Goal: Information Seeking & Learning: Learn about a topic

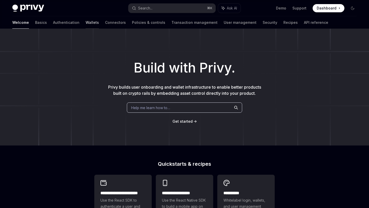
click at [85, 25] on link "Wallets" at bounding box center [91, 22] width 13 height 12
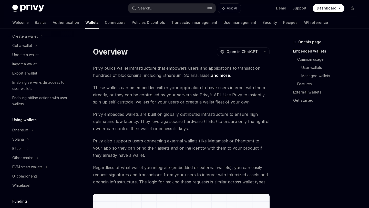
scroll to position [44, 0]
click at [25, 50] on div "Solana" at bounding box center [41, 44] width 66 height 9
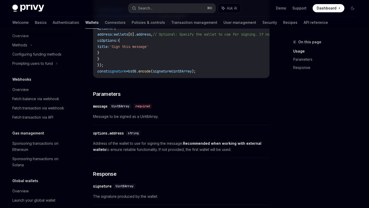
scroll to position [256, 0]
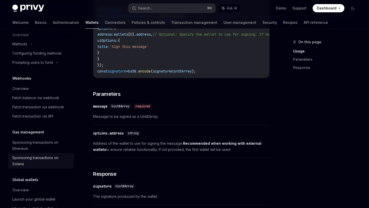
click at [38, 167] on div "Sponsoring transactions on Solana" at bounding box center [41, 161] width 58 height 12
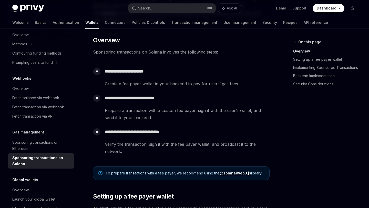
scroll to position [80, 0]
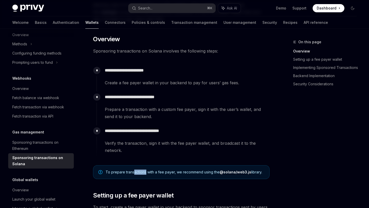
drag, startPoint x: 133, startPoint y: 172, endPoint x: 145, endPoint y: 173, distance: 12.6
click at [145, 173] on span "To prepare transactions with a fee payer, we recommend using the @solana/web3.j…" at bounding box center [184, 171] width 158 height 5
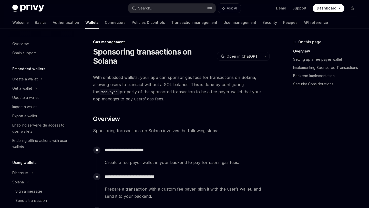
scroll to position [0, 0]
click at [105, 25] on link "Connectors" at bounding box center [115, 22] width 21 height 12
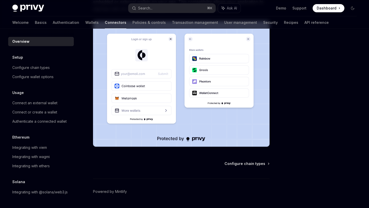
scroll to position [101, 0]
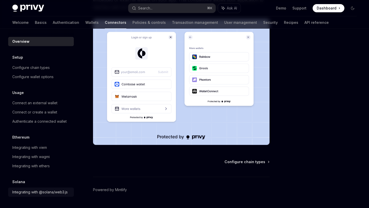
click at [34, 194] on div "Integrating with @solana/web3.js" at bounding box center [39, 192] width 55 height 6
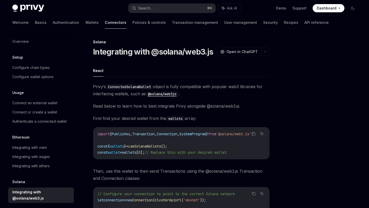
click at [138, 87] on code "ConnectedSolanaWallet" at bounding box center [129, 87] width 47 height 6
click at [265, 51] on icon "button" at bounding box center [265, 52] width 6 height 2
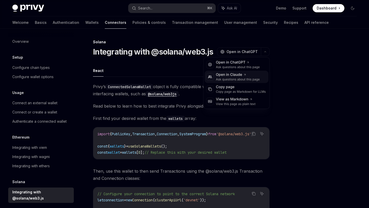
click at [239, 75] on div "Open in Claude" at bounding box center [238, 74] width 44 height 5
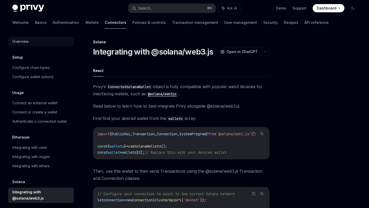
click at [17, 40] on div "Overview" at bounding box center [20, 41] width 16 height 6
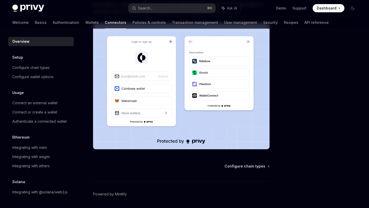
scroll to position [114, 0]
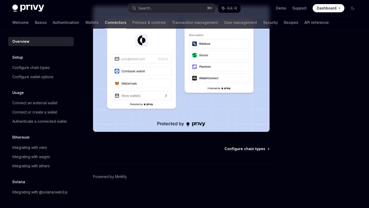
click at [251, 146] on span "Configure chain types" at bounding box center [244, 148] width 41 height 5
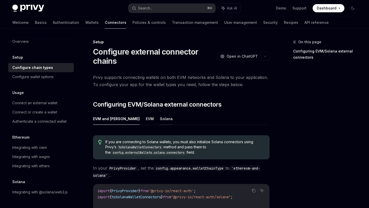
click at [160, 116] on button "Solana" at bounding box center [166, 119] width 13 height 12
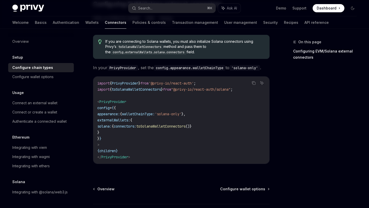
scroll to position [100, 0]
drag, startPoint x: 170, startPoint y: 90, endPoint x: 193, endPoint y: 90, distance: 22.8
click at [193, 86] on span "'@privy-io/react-auth'" at bounding box center [170, 83] width 45 height 5
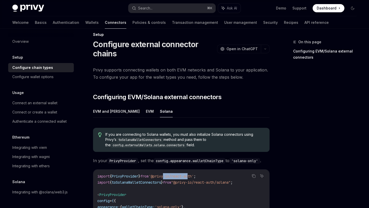
scroll to position [10, 0]
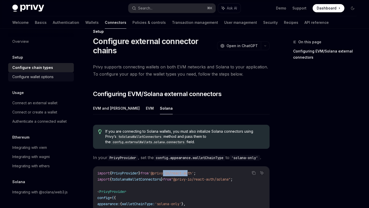
click at [43, 81] on link "Configure wallet options" at bounding box center [41, 76] width 66 height 9
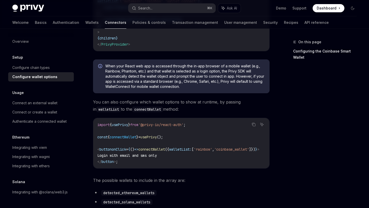
scroll to position [134, 0]
click at [48, 103] on div "Connect an external wallet" at bounding box center [34, 103] width 45 height 6
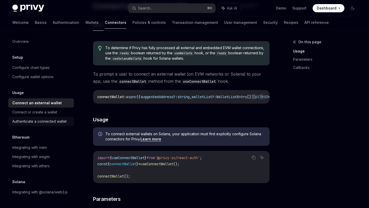
scroll to position [46, 0]
click at [54, 70] on div "Configure chain types" at bounding box center [41, 67] width 58 height 6
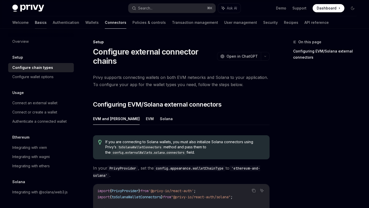
click at [35, 23] on link "Basics" at bounding box center [41, 22] width 12 height 12
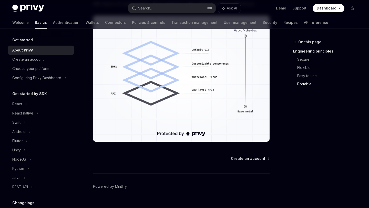
scroll to position [463, 0]
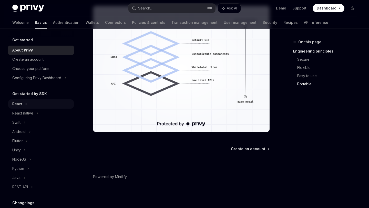
click at [17, 103] on div "React" at bounding box center [17, 104] width 10 height 6
type textarea "*"
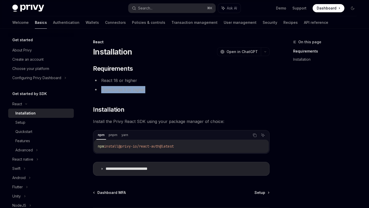
drag, startPoint x: 149, startPoint y: 90, endPoint x: 102, endPoint y: 90, distance: 47.1
click at [102, 90] on li "TypeScript 5 or higher" at bounding box center [181, 89] width 176 height 7
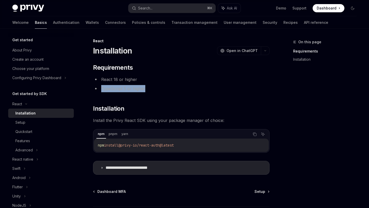
scroll to position [2, 0]
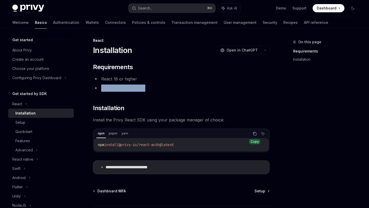
click at [256, 133] on icon "Copy the contents from the code block" at bounding box center [255, 134] width 3 height 3
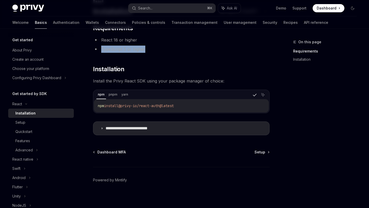
scroll to position [41, 0]
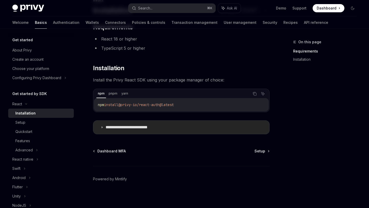
click at [102, 127] on icon at bounding box center [101, 127] width 3 height 3
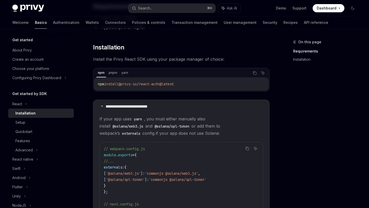
scroll to position [59, 0]
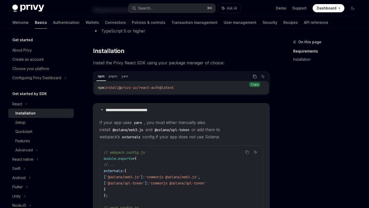
click at [254, 78] on icon "Copy the contents from the code block" at bounding box center [255, 77] width 3 height 3
click at [31, 122] on div "Setup" at bounding box center [42, 122] width 55 height 6
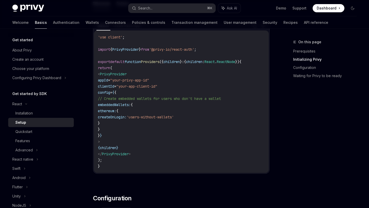
scroll to position [196, 0]
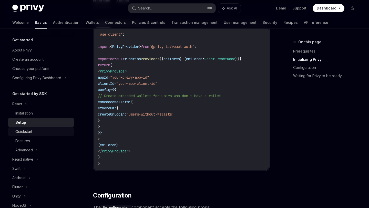
click at [39, 132] on div "Quickstart" at bounding box center [42, 131] width 55 height 6
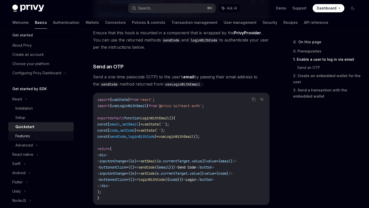
scroll to position [1, 0]
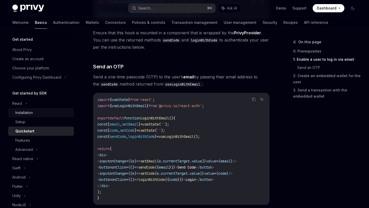
click at [27, 117] on link "Installation" at bounding box center [41, 112] width 66 height 9
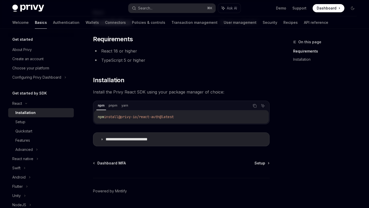
scroll to position [44, 0]
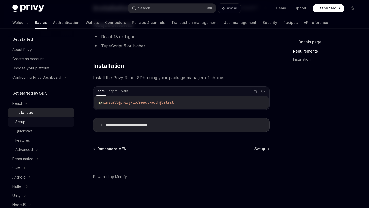
click at [26, 123] on div "Setup" at bounding box center [42, 122] width 55 height 6
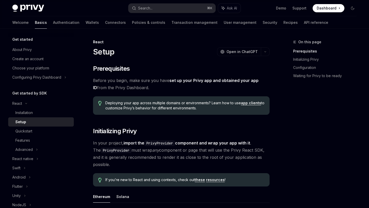
click at [211, 81] on link "set up your Privy app and obtained your app ID" at bounding box center [175, 84] width 165 height 13
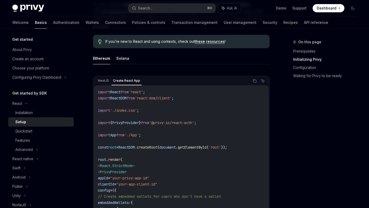
scroll to position [141, 0]
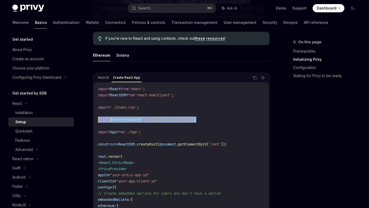
drag, startPoint x: 212, startPoint y: 120, endPoint x: 95, endPoint y: 120, distance: 117.2
click at [95, 120] on div "import React from 'react' ; import ReactDOM from 'react-dom/client' ; import '.…" at bounding box center [181, 174] width 175 height 185
copy span "import { PrivyProvider } from '@privy-io/react-auth' ;"
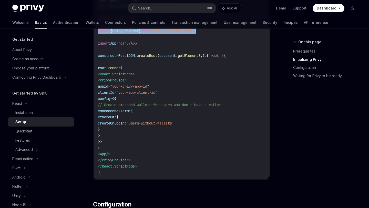
scroll to position [236, 0]
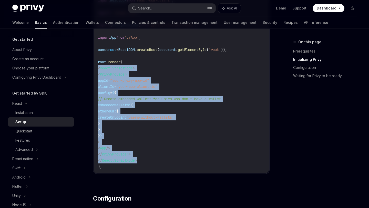
drag, startPoint x: 147, startPoint y: 161, endPoint x: 94, endPoint y: 67, distance: 107.9
click at [94, 67] on div "import React from 'react' ; import ReactDOM from 'react-dom/client' ; import '.…" at bounding box center [181, 80] width 175 height 185
click at [167, 160] on code "import React from 'react' ; import ReactDOM from 'react-dom/client' ; import '.…" at bounding box center [181, 80] width 167 height 178
drag, startPoint x: 144, startPoint y: 153, endPoint x: 98, endPoint y: 75, distance: 90.3
click at [98, 75] on code "import React from 'react' ; import ReactDOM from 'react-dom/client' ; import '.…" at bounding box center [181, 80] width 167 height 178
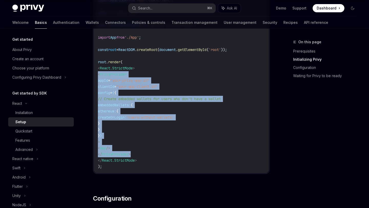
copy code "< PrivyProvider appId = "your-privy-app-id" clientId = "your-app-client-id" con…"
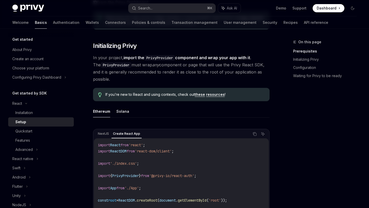
scroll to position [87, 0]
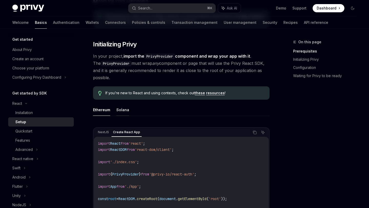
click at [120, 110] on button "Solana" at bounding box center [122, 110] width 13 height 12
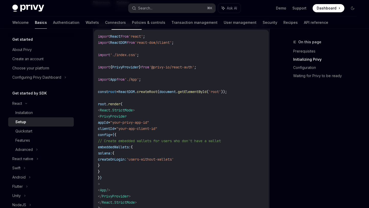
scroll to position [194, 0]
drag, startPoint x: 124, startPoint y: 167, endPoint x: 115, endPoint y: 153, distance: 16.2
click at [115, 153] on code "import React from 'react' ; import ReactDOM from 'react-dom/client' ; import '.…" at bounding box center [181, 122] width 167 height 178
copy code "solana: { createOnLogin: 'users-without-wallets' }"
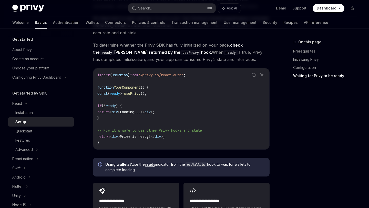
scroll to position [617, 0]
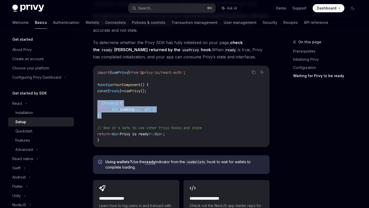
drag, startPoint x: 108, startPoint y: 118, endPoint x: 96, endPoint y: 101, distance: 21.4
click at [96, 101] on div "import { usePrivy } from '@privy-io/react-auth' ; function YourComponent () { c…" at bounding box center [181, 106] width 176 height 81
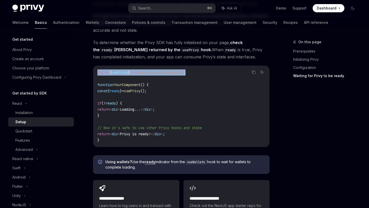
drag, startPoint x: 200, startPoint y: 71, endPoint x: 96, endPoint y: 72, distance: 104.2
click at [96, 72] on div "import { usePrivy } from '@privy-io/react-auth' ; function YourComponent () { c…" at bounding box center [181, 106] width 176 height 81
copy span "import { usePrivy } from '@privy-io/react-auth' ;"
drag, startPoint x: 111, startPoint y: 117, endPoint x: 95, endPoint y: 89, distance: 32.7
click at [95, 89] on div "import { usePrivy } from '@privy-io/react-auth' ; function YourComponent () { c…" at bounding box center [181, 106] width 176 height 81
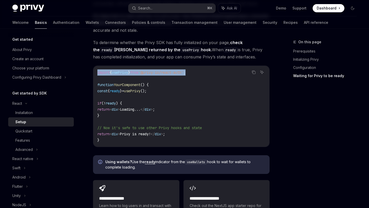
copy code "const { ready } = usePrivy (); if ( ! ready ) { return < div > Loading... </ di…"
click at [166, 104] on code "import { usePrivy } from '@privy-io/react-auth' ; function YourComponent () { c…" at bounding box center [181, 106] width 168 height 74
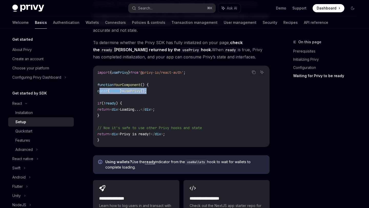
drag, startPoint x: 161, startPoint y: 92, endPoint x: 101, endPoint y: 92, distance: 60.7
click at [100, 92] on code "import { usePrivy } from '@privy-io/react-auth' ; function YourComponent () { c…" at bounding box center [181, 106] width 168 height 74
copy span "const { ready } = usePrivy ();"
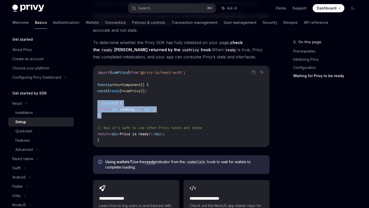
drag, startPoint x: 111, startPoint y: 118, endPoint x: 98, endPoint y: 104, distance: 18.9
click at [98, 104] on code "import { usePrivy } from '@privy-io/react-auth' ; function YourComponent () { c…" at bounding box center [181, 106] width 168 height 74
copy code "if ( ! ready ) { return < div > Loading... </ div > ; }"
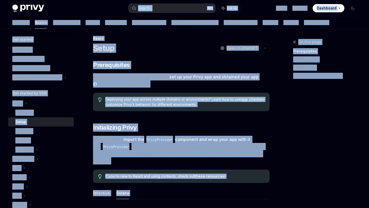
scroll to position [0, 0]
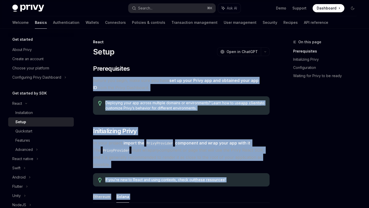
drag, startPoint x: 192, startPoint y: 122, endPoint x: 138, endPoint y: 75, distance: 72.0
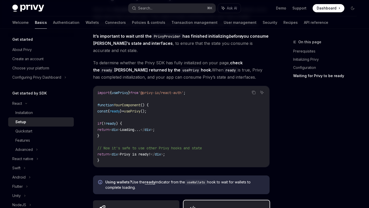
scroll to position [594, 0]
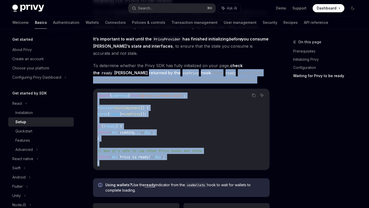
drag, startPoint x: 175, startPoint y: 164, endPoint x: 121, endPoint y: 71, distance: 108.3
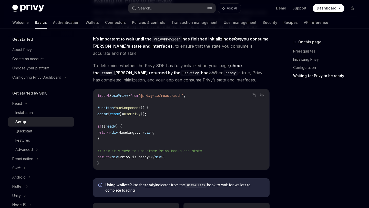
click at [159, 166] on code "import { usePrivy } from '@privy-io/react-auth' ; function YourComponent () { c…" at bounding box center [181, 129] width 168 height 74
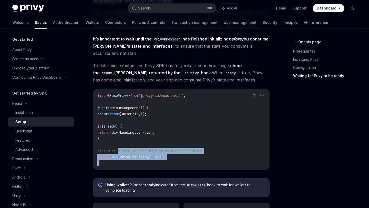
drag, startPoint x: 143, startPoint y: 165, endPoint x: 120, endPoint y: 150, distance: 27.5
click at [120, 150] on code "import { usePrivy } from '@privy-io/react-auth' ; function YourComponent () { c…" at bounding box center [181, 129] width 168 height 74
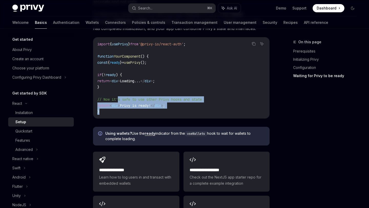
scroll to position [643, 0]
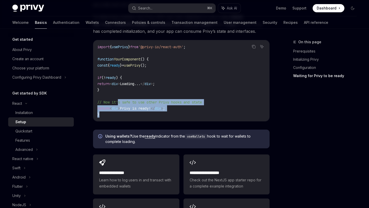
click at [177, 119] on div "import { usePrivy } from '@privy-io/react-auth' ; function YourComponent () { c…" at bounding box center [181, 80] width 176 height 81
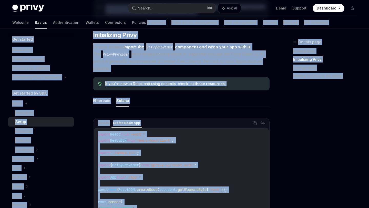
scroll to position [0, 0]
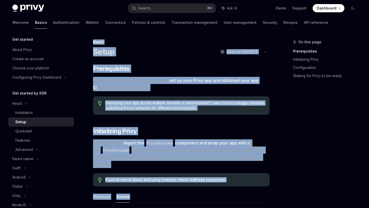
drag, startPoint x: 161, startPoint y: 119, endPoint x: 89, endPoint y: 44, distance: 104.6
copy div "Lorem Ipsum DoloRS Amet co AdipISC ElitSE Doei te InciDID ​ Utlaboreetdol Magna…"
click at [161, 52] on div "Setup OpenAI Open in ChatGPT" at bounding box center [181, 51] width 176 height 9
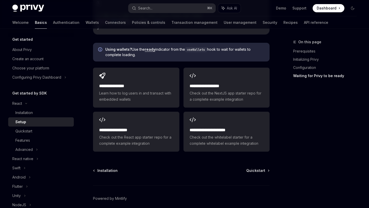
scroll to position [731, 0]
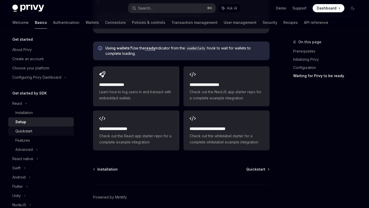
click at [30, 131] on div "Quickstart" at bounding box center [23, 131] width 17 height 6
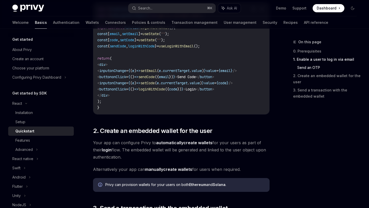
scroll to position [274, 0]
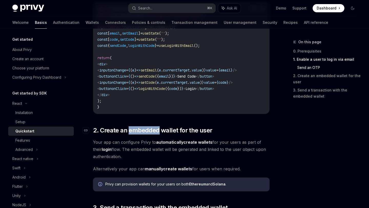
drag, startPoint x: 128, startPoint y: 131, endPoint x: 159, endPoint y: 134, distance: 31.1
click at [159, 134] on span "2. Create an embedded wallet for the user" at bounding box center [152, 130] width 119 height 8
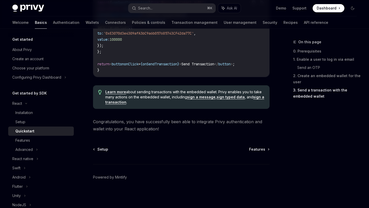
scroll to position [533, 0]
click at [252, 151] on span "Features" at bounding box center [257, 148] width 16 height 5
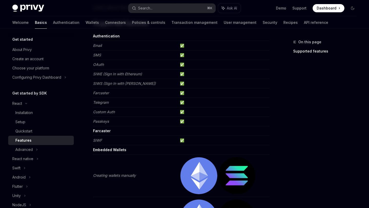
scroll to position [56, 0]
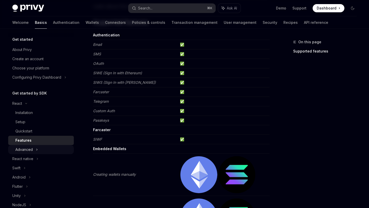
click at [28, 149] on div "Advanced" at bounding box center [23, 149] width 17 height 6
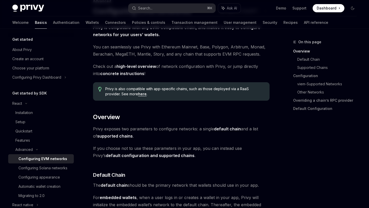
scroll to position [42, 0]
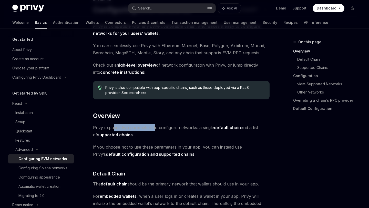
drag, startPoint x: 114, startPoint y: 128, endPoint x: 155, endPoint y: 131, distance: 40.7
click at [155, 131] on span "[PERSON_NAME] exposes two parameters to configure networks: a single default ch…" at bounding box center [181, 131] width 176 height 14
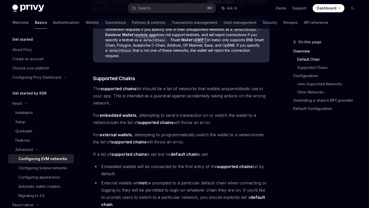
scroll to position [286, 0]
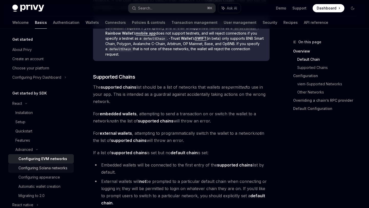
click at [42, 167] on div "Configuring Solana networks" at bounding box center [42, 168] width 49 height 6
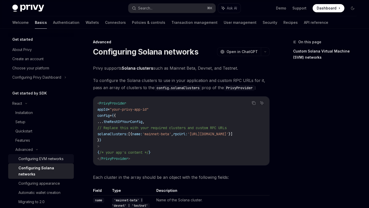
click at [47, 158] on div "Configuring EVM networks" at bounding box center [40, 159] width 45 height 6
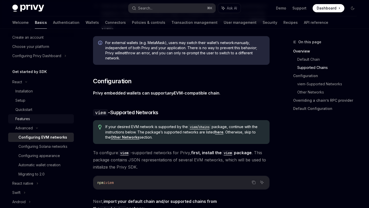
scroll to position [23, 0]
click at [45, 98] on div "Setup" at bounding box center [42, 100] width 55 height 6
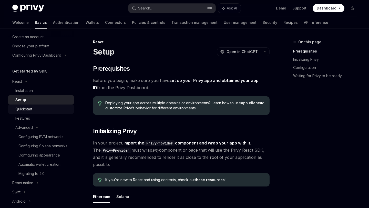
click at [39, 108] on div "Quickstart" at bounding box center [42, 109] width 55 height 6
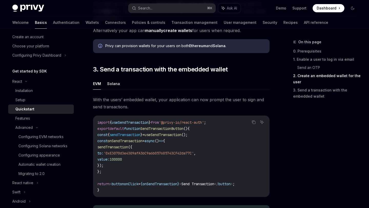
scroll to position [413, 0]
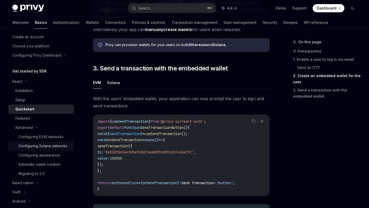
click at [55, 146] on div "Configuring Solana networks" at bounding box center [42, 146] width 49 height 6
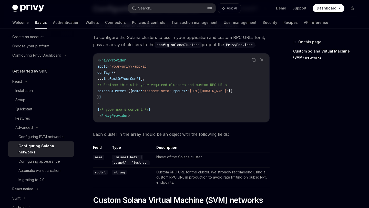
scroll to position [43, 0]
drag, startPoint x: 133, startPoint y: 78, endPoint x: 144, endPoint y: 78, distance: 11.0
click at [142, 78] on span "theRestOfYourConfig" at bounding box center [122, 79] width 39 height 5
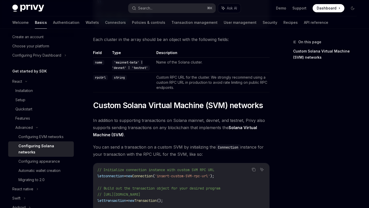
scroll to position [138, 0]
drag, startPoint x: 142, startPoint y: 133, endPoint x: 162, endPoint y: 134, distance: 20.0
click at [163, 134] on span "In addition to supporting transactions on [PERSON_NAME], devnet, and testnet, P…" at bounding box center [181, 126] width 176 height 21
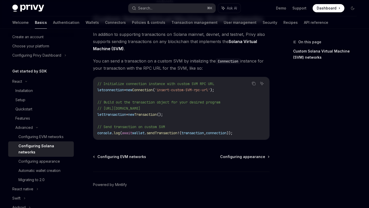
scroll to position [235, 0]
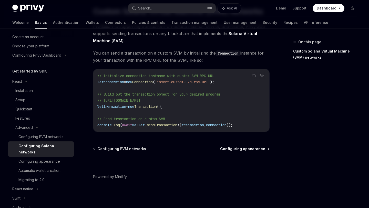
click at [231, 149] on span "Configuring appearance" at bounding box center [242, 148] width 45 height 5
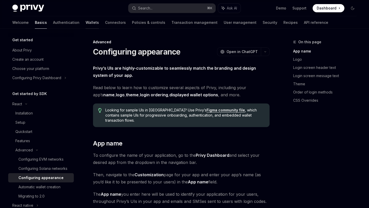
click at [85, 23] on link "Wallets" at bounding box center [91, 22] width 13 height 12
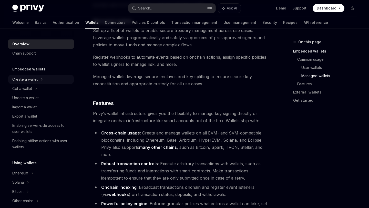
click at [38, 76] on div "Create a wallet" at bounding box center [41, 79] width 66 height 9
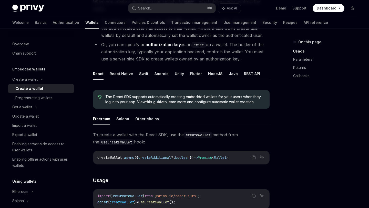
scroll to position [75, 0]
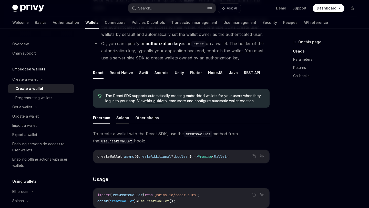
click at [124, 117] on button "Solana" at bounding box center [122, 118] width 13 height 12
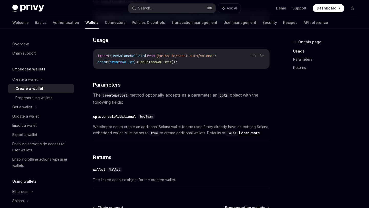
scroll to position [273, 0]
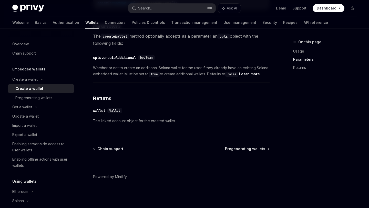
click at [117, 111] on span "Wallet" at bounding box center [114, 111] width 11 height 4
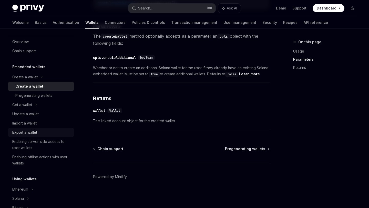
scroll to position [3, 0]
click at [105, 23] on link "Connectors" at bounding box center [115, 22] width 21 height 12
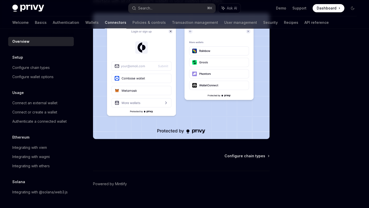
scroll to position [108, 0]
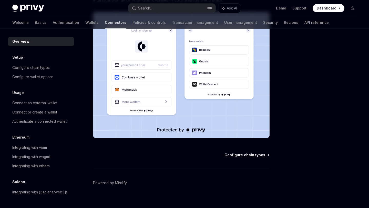
click at [252, 155] on span "Configure chain types" at bounding box center [244, 154] width 41 height 5
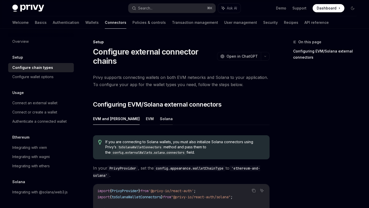
click at [160, 121] on button "Solana" at bounding box center [166, 119] width 13 height 12
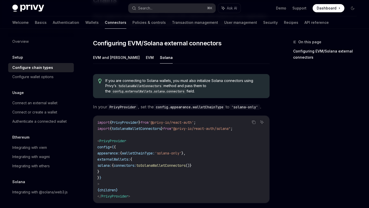
scroll to position [62, 0]
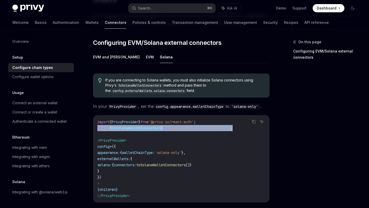
drag, startPoint x: 247, startPoint y: 134, endPoint x: 95, endPoint y: 136, distance: 152.5
click at [95, 136] on div "import { PrivyProvider } from '@privy-io/react-auth' ; import { toSolanaWalletC…" at bounding box center [181, 158] width 176 height 87
copy span "import { toSolanaWalletConnectors } from "@privy-io/react-auth/solana" ;"
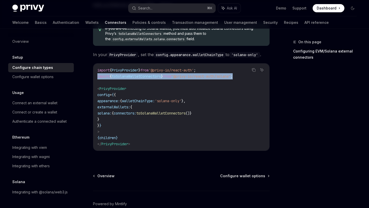
scroll to position [114, 0]
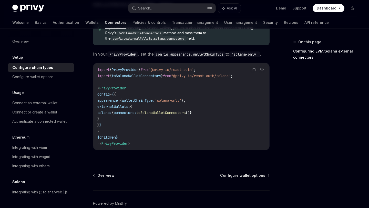
click at [116, 139] on span "children" at bounding box center [107, 137] width 16 height 5
click at [134, 122] on code "import { PrivyProvider } from '@privy-io/react-auth' ; import { toSolanaWalletC…" at bounding box center [181, 107] width 168 height 80
click at [52, 104] on div "Connect an external wallet" at bounding box center [34, 103] width 45 height 6
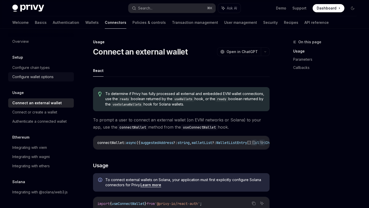
click at [32, 77] on div "Configure wallet options" at bounding box center [32, 77] width 41 height 6
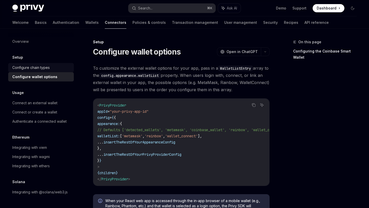
click at [37, 67] on div "Configure chain types" at bounding box center [30, 67] width 37 height 6
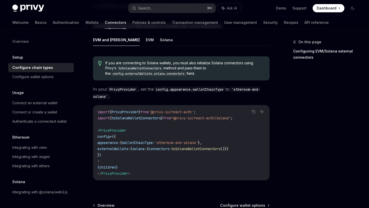
scroll to position [82, 0]
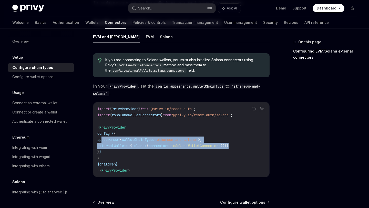
drag, startPoint x: 252, startPoint y: 145, endPoint x: 101, endPoint y: 139, distance: 151.1
click at [101, 139] on code "import { PrivyProvider } from '@privy-io/react-auth' ; import { toSolanaWalletC…" at bounding box center [181, 140] width 168 height 68
copy code "appearance: { walletChainType: 'ethereum-and-solana' }, externalWallets: { sola…"
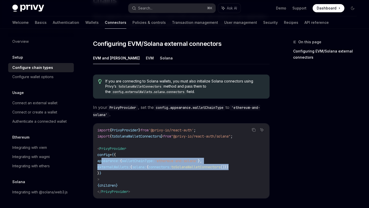
scroll to position [60, 0]
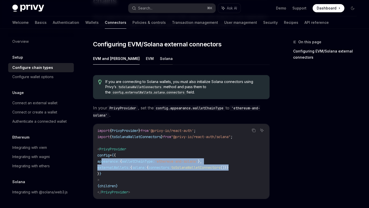
click at [160, 58] on button "Solana" at bounding box center [166, 58] width 13 height 12
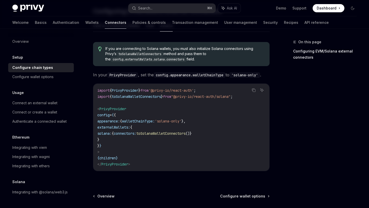
scroll to position [94, 0]
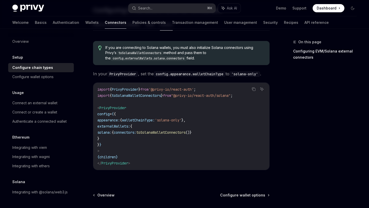
drag, startPoint x: 104, startPoint y: 128, endPoint x: 135, endPoint y: 145, distance: 35.4
click at [135, 145] on code "import { PrivyProvider } from '@privy-io/react-auth' ; import { toSolanaWalletC…" at bounding box center [181, 126] width 168 height 80
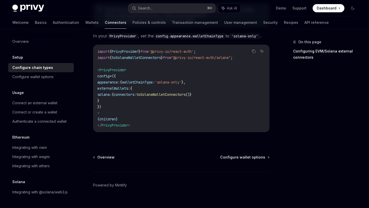
scroll to position [147, 0]
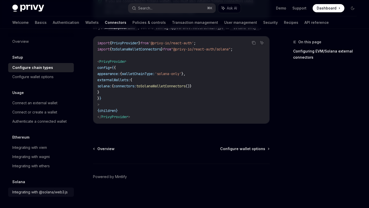
click at [35, 191] on div "Integrating with @solana/web3.js" at bounding box center [39, 192] width 55 height 6
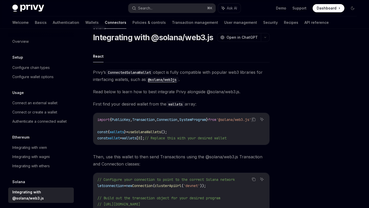
scroll to position [13, 0]
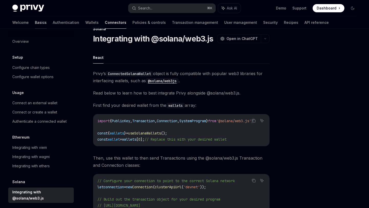
click at [35, 21] on link "Basics" at bounding box center [41, 22] width 12 height 12
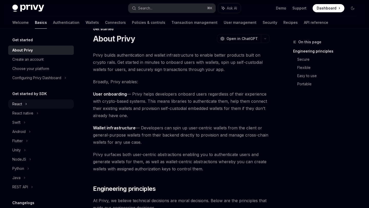
click at [28, 104] on div "React" at bounding box center [41, 103] width 66 height 9
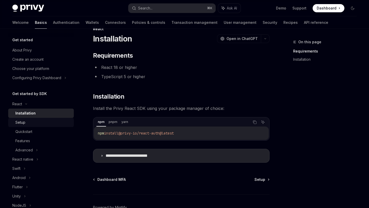
click at [33, 121] on div "Setup" at bounding box center [42, 122] width 55 height 6
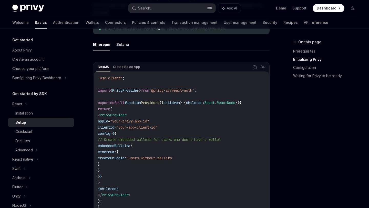
scroll to position [144, 0]
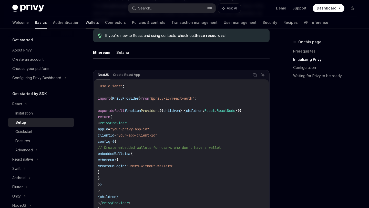
click at [85, 20] on link "Wallets" at bounding box center [91, 22] width 13 height 12
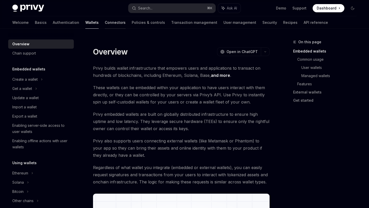
click at [105, 22] on link "Connectors" at bounding box center [115, 22] width 21 height 12
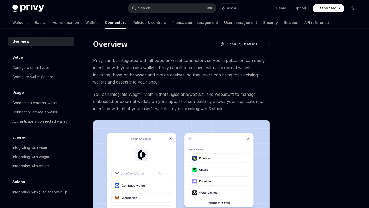
click at [44, 98] on div "Usage Connect an external wallet Connect or create a wallet Authenticate a conn…" at bounding box center [41, 108] width 66 height 36
click at [44, 99] on link "Connect an external wallet" at bounding box center [41, 102] width 66 height 9
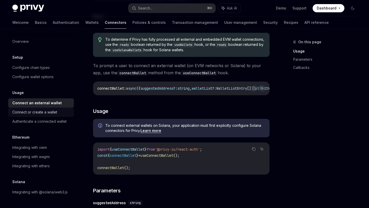
scroll to position [47, 0]
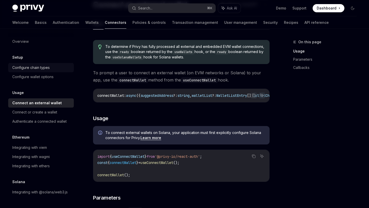
click at [37, 68] on div "Configure chain types" at bounding box center [30, 67] width 37 height 6
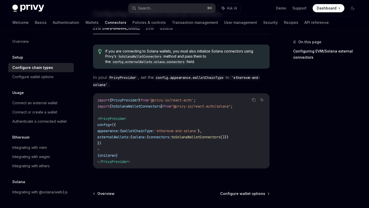
scroll to position [90, 0]
click at [53, 23] on link "Authentication" at bounding box center [66, 22] width 26 height 12
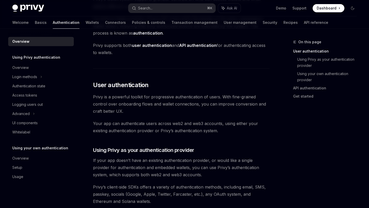
scroll to position [57, 0]
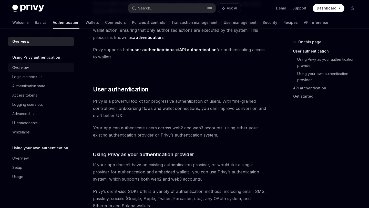
click at [39, 69] on div "Overview" at bounding box center [41, 67] width 58 height 6
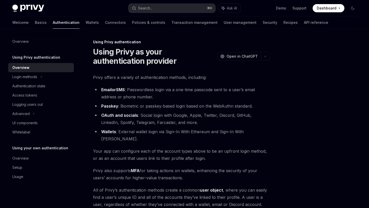
scroll to position [95, 0]
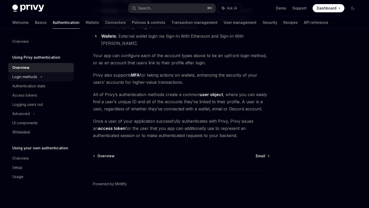
click at [40, 76] on div "Login methods" at bounding box center [41, 76] width 66 height 9
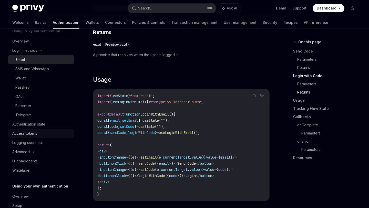
scroll to position [28, 0]
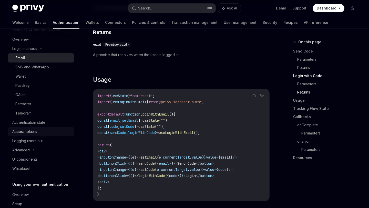
click at [33, 158] on div "UI components" at bounding box center [24, 159] width 25 height 6
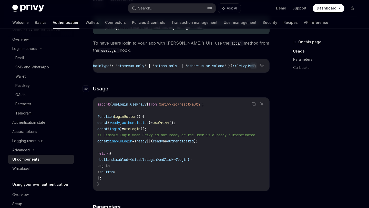
scroll to position [285, 0]
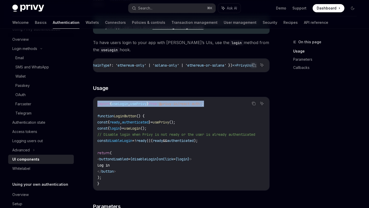
drag, startPoint x: 231, startPoint y: 107, endPoint x: 86, endPoint y: 107, distance: 144.6
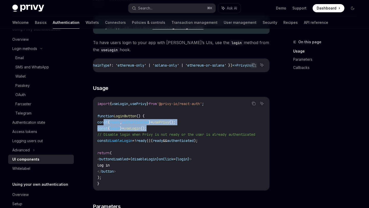
drag, startPoint x: 173, startPoint y: 131, endPoint x: 103, endPoint y: 125, distance: 69.8
click at [103, 125] on code "import { useLogin , usePrivy } from '@privy-io/react-auth' ; function LoginButt…" at bounding box center [182, 144] width 170 height 86
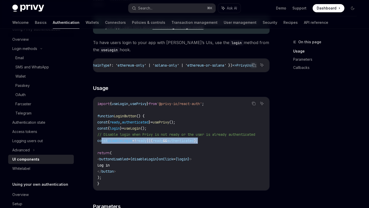
drag, startPoint x: 235, startPoint y: 143, endPoint x: 102, endPoint y: 145, distance: 133.1
click at [102, 145] on code "import { useLogin , usePrivy } from '@privy-io/react-auth' ; function LoginButt…" at bounding box center [182, 144] width 170 height 86
drag, startPoint x: 138, startPoint y: 174, endPoint x: 111, endPoint y: 162, distance: 30.4
click at [111, 162] on code "import { useLogin , usePrivy } from '@privy-io/react-auth' ; function LoginButt…" at bounding box center [182, 144] width 170 height 86
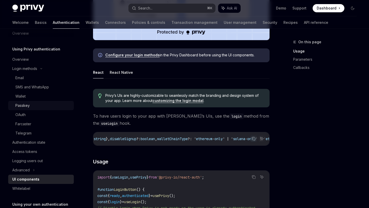
scroll to position [7, 0]
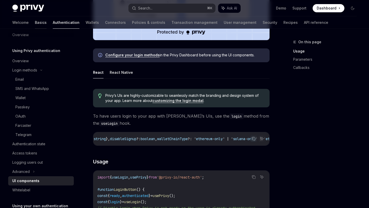
click at [35, 23] on link "Basics" at bounding box center [41, 22] width 12 height 12
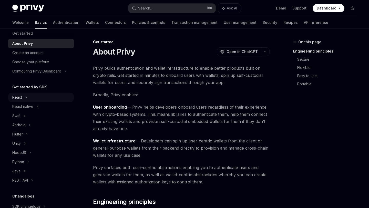
click at [33, 98] on div "React" at bounding box center [41, 97] width 66 height 9
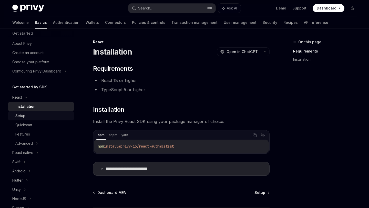
click at [28, 115] on div "Setup" at bounding box center [42, 116] width 55 height 6
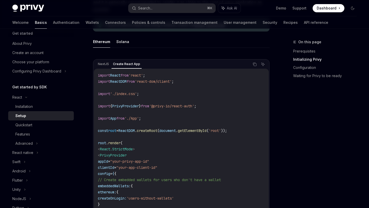
scroll to position [153, 0]
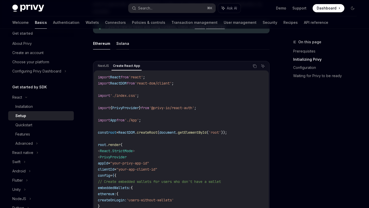
click at [123, 42] on button "Solana" at bounding box center [122, 43] width 13 height 12
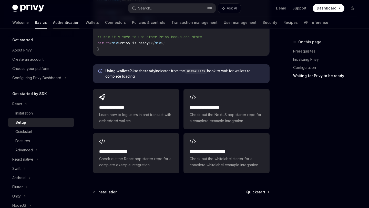
click at [53, 21] on link "Authentication" at bounding box center [66, 22] width 26 height 12
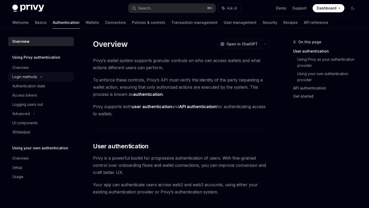
click at [36, 76] on div "Login methods" at bounding box center [24, 77] width 25 height 6
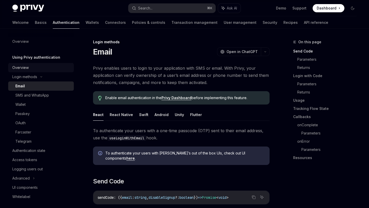
click at [30, 67] on div "Overview" at bounding box center [41, 67] width 58 height 6
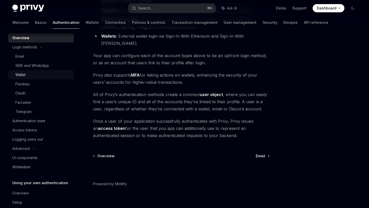
scroll to position [30, 0]
click at [30, 156] on div "UI components" at bounding box center [24, 157] width 25 height 6
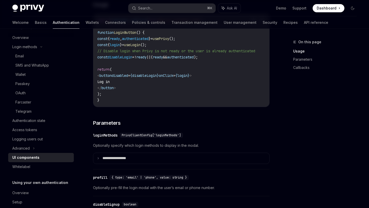
scroll to position [369, 0]
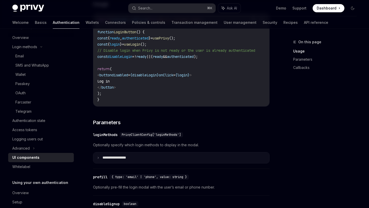
click at [100, 162] on summary "**********" at bounding box center [181, 157] width 176 height 11
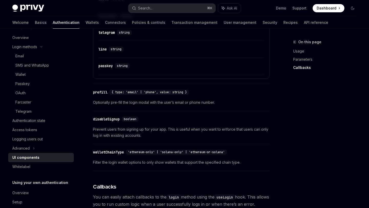
scroll to position [743, 0]
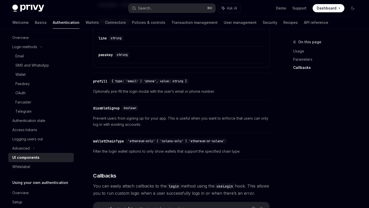
click at [115, 144] on div "walletChainType" at bounding box center [108, 140] width 31 height 5
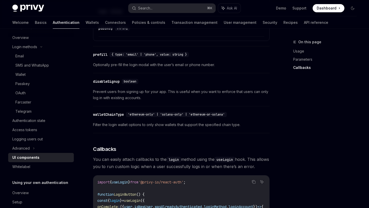
scroll to position [769, 0]
click at [118, 116] on div "walletChainType" at bounding box center [108, 114] width 31 height 5
click at [142, 117] on span "'ethereum-only' | 'solana-only' | 'ethereum-or-solana'" at bounding box center [176, 115] width 97 height 4
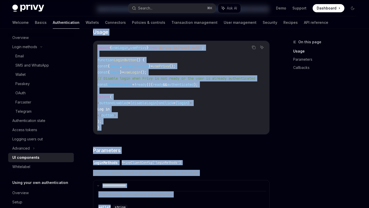
scroll to position [353, 0]
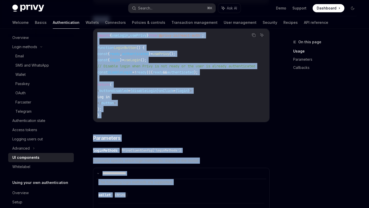
drag, startPoint x: 90, startPoint y: 41, endPoint x: 201, endPoint y: 135, distance: 145.1
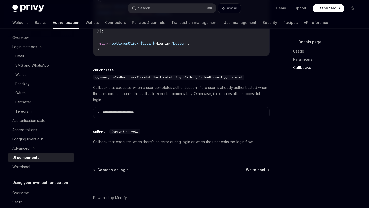
scroll to position [1046, 0]
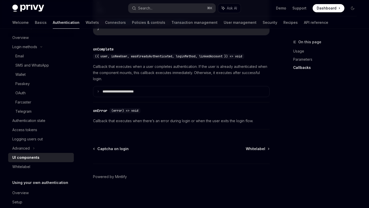
click at [196, 168] on footer "Powered by Mintlify" at bounding box center [181, 186] width 176 height 44
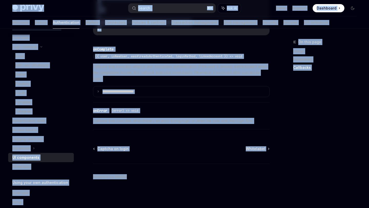
click at [163, 46] on div "​ onComplete ({ user, isNewUser, wasAlreadyAuthenticated, loginMethod, linkedAc…" at bounding box center [178, 52] width 171 height 13
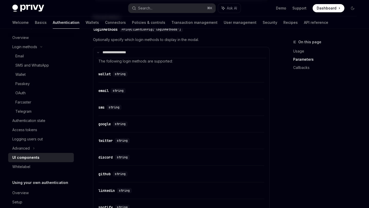
scroll to position [475, 0]
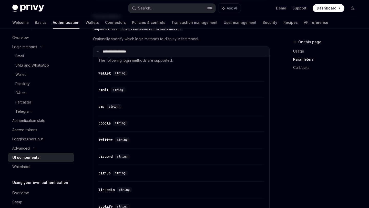
click at [99, 53] on icon at bounding box center [98, 51] width 3 height 3
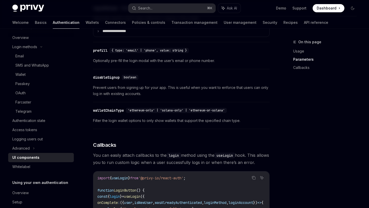
scroll to position [496, 0]
click at [35, 24] on link "Basics" at bounding box center [41, 22] width 12 height 12
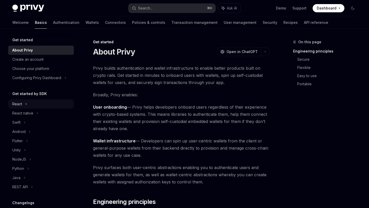
click at [29, 102] on div "React" at bounding box center [41, 103] width 66 height 9
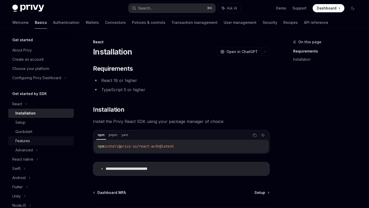
click at [30, 141] on div "Features" at bounding box center [22, 141] width 15 height 6
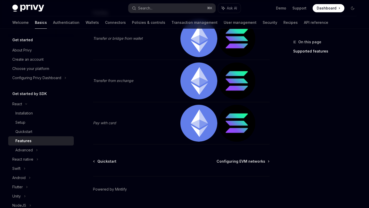
scroll to position [1110, 0]
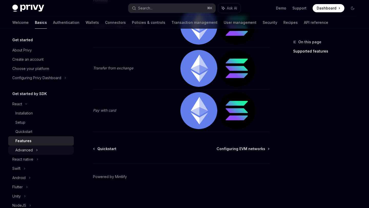
click at [33, 149] on div "Advanced" at bounding box center [41, 149] width 66 height 9
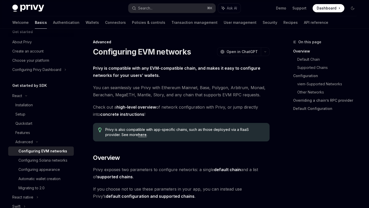
scroll to position [9, 0]
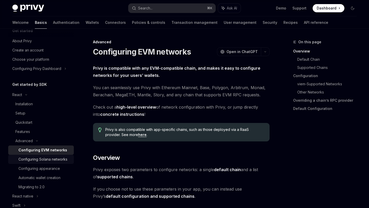
click at [52, 155] on link "Configuring Solana networks" at bounding box center [41, 159] width 66 height 9
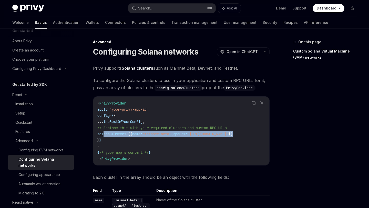
scroll to position [0, 36]
drag, startPoint x: 103, startPoint y: 134, endPoint x: 272, endPoint y: 134, distance: 168.7
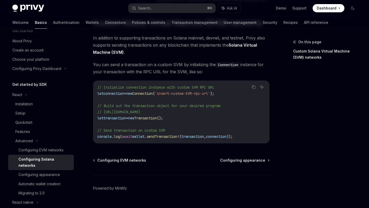
scroll to position [235, 0]
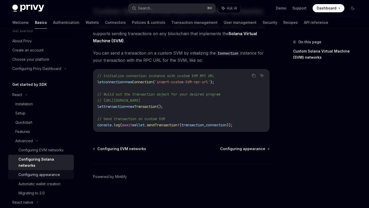
click at [61, 171] on div "Configuring appearance" at bounding box center [44, 174] width 52 height 6
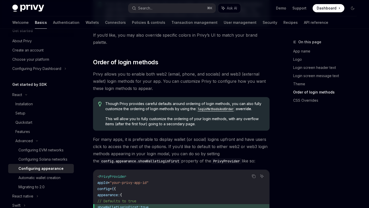
scroll to position [1001, 0]
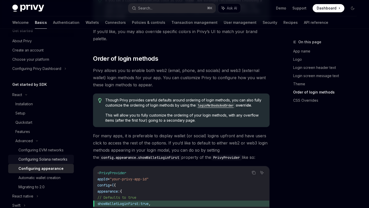
click at [53, 160] on div "Configuring Solana networks" at bounding box center [42, 159] width 49 height 6
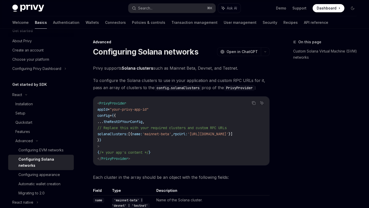
type textarea "*"
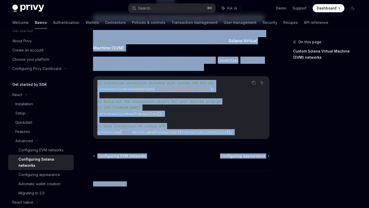
scroll to position [235, 0]
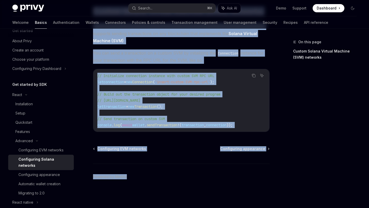
drag, startPoint x: 91, startPoint y: 42, endPoint x: 171, endPoint y: 208, distance: 183.5
click at [171, 208] on div "Advanced Configuring Solana networks OpenAI Open in ChatGPT OpenAI Open in Chat…" at bounding box center [133, 7] width 274 height 401
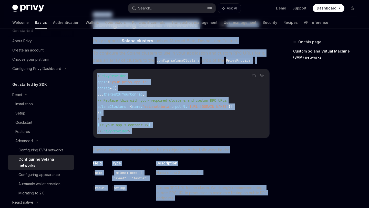
scroll to position [0, 0]
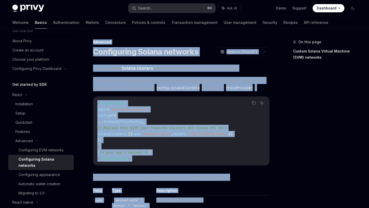
click at [175, 9] on button "Search... ⌘ K" at bounding box center [171, 8] width 87 height 9
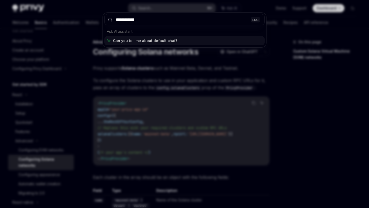
type input "**********"
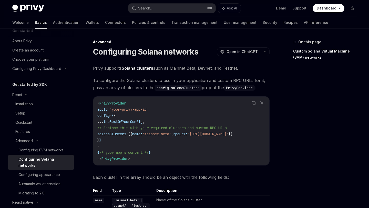
type textarea "*"
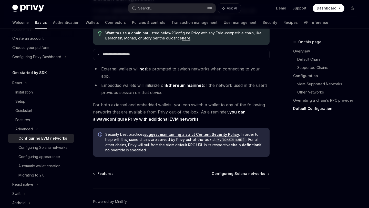
scroll to position [1381, 0]
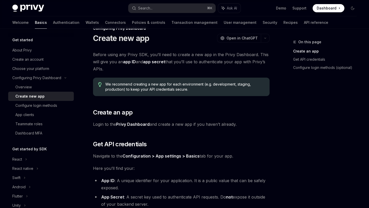
scroll to position [18, 0]
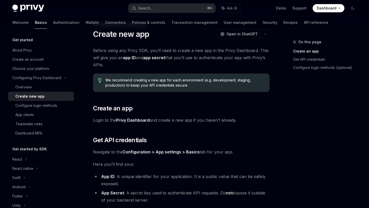
click at [132, 120] on link "Privy Dashboard" at bounding box center [133, 119] width 34 height 5
